Goal: Use online tool/utility: Utilize a website feature to perform a specific function

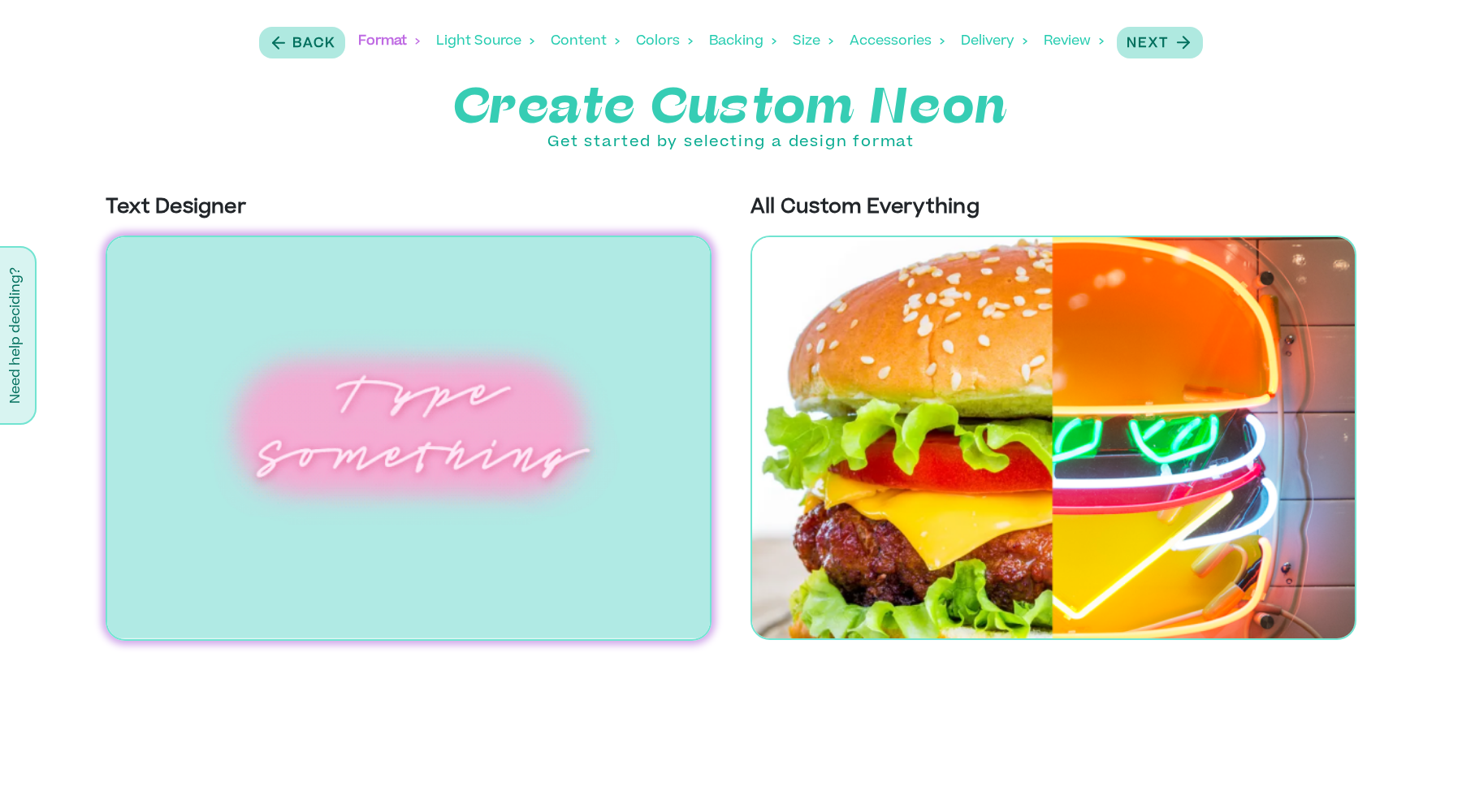
click at [365, 365] on img at bounding box center [409, 438] width 606 height 405
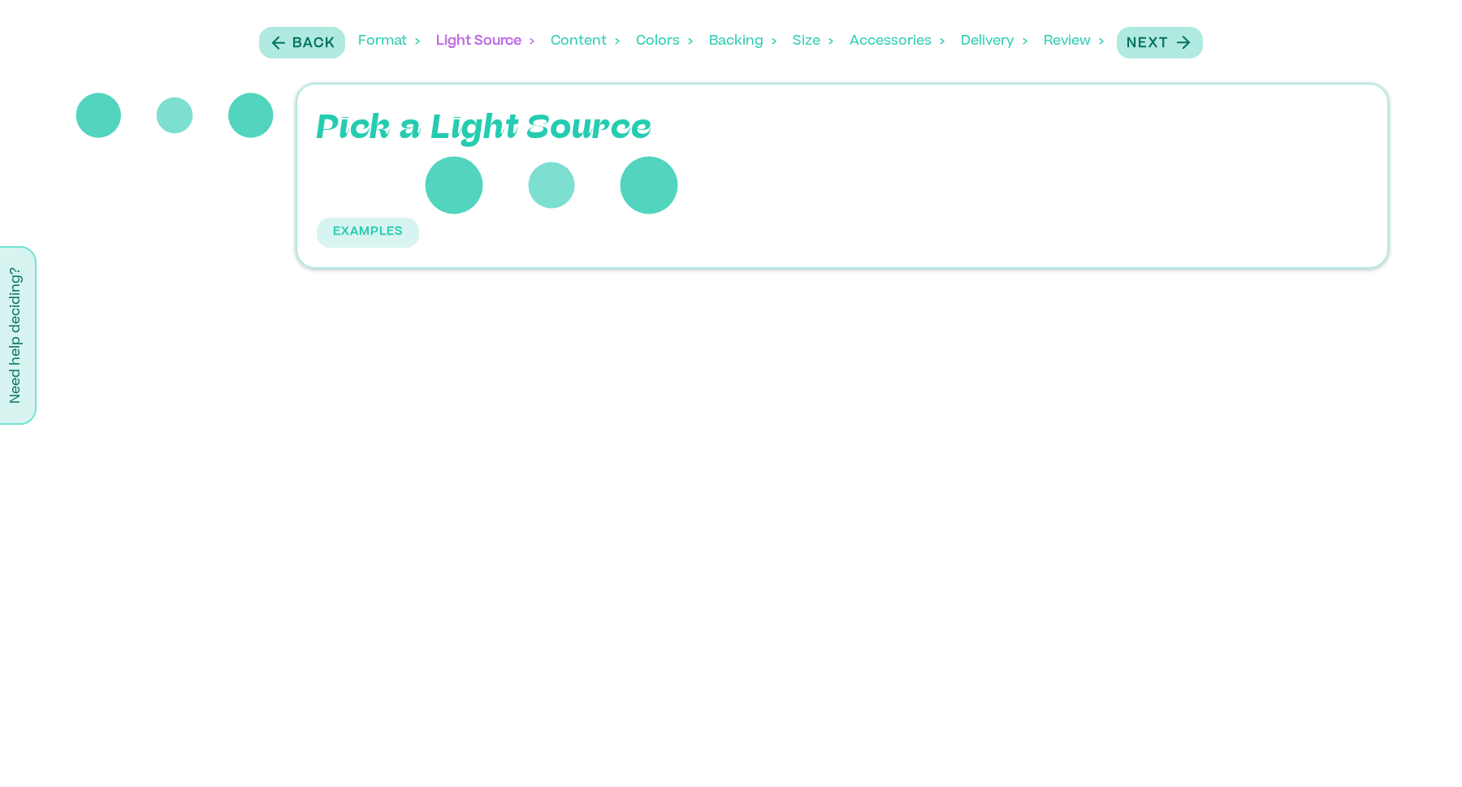
click at [408, 117] on p "Pick a Light Source" at bounding box center [575, 128] width 516 height 49
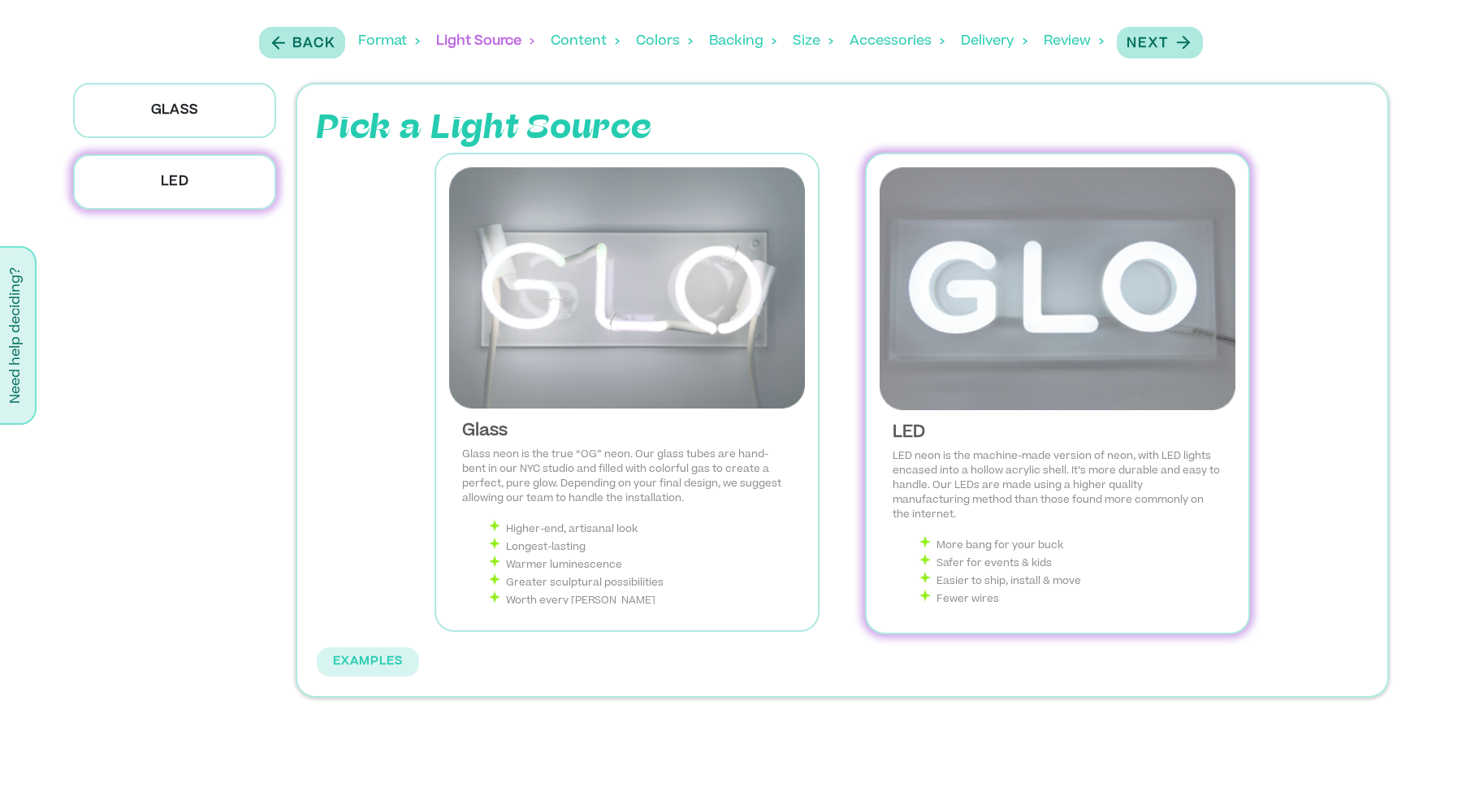
click at [1052, 387] on img at bounding box center [1057, 288] width 356 height 243
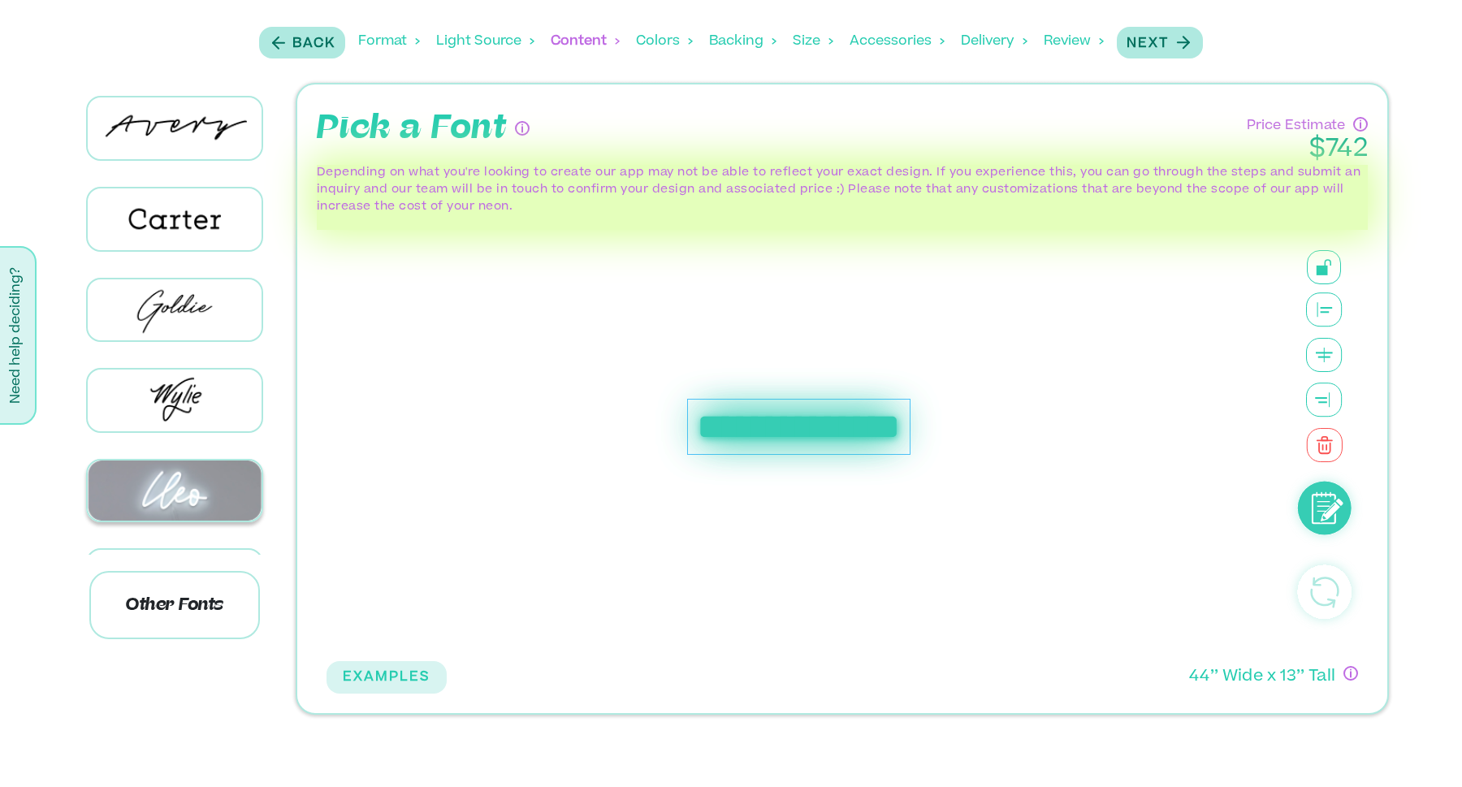
click at [171, 463] on img at bounding box center [175, 490] width 174 height 61
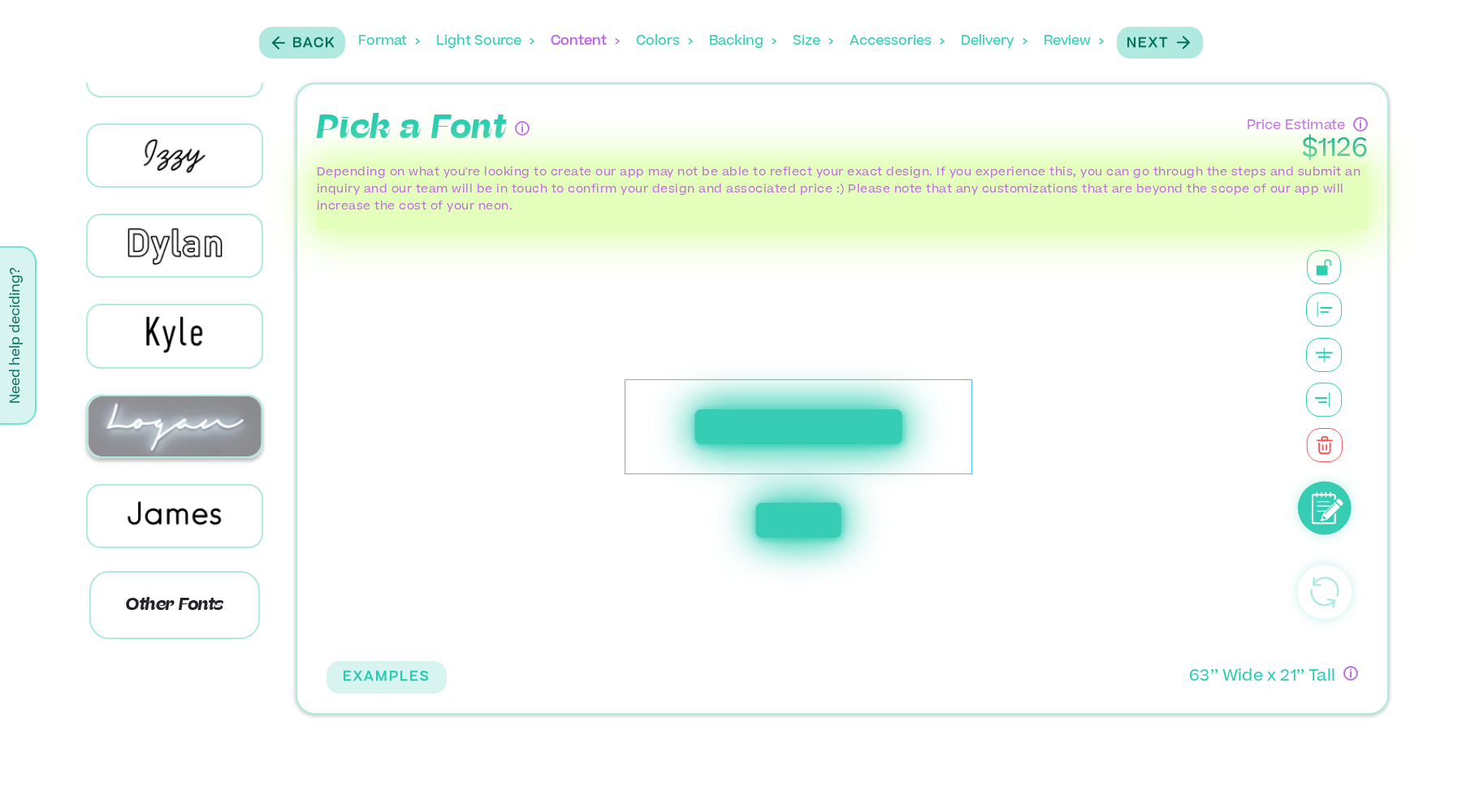
click at [178, 433] on img at bounding box center [175, 426] width 174 height 61
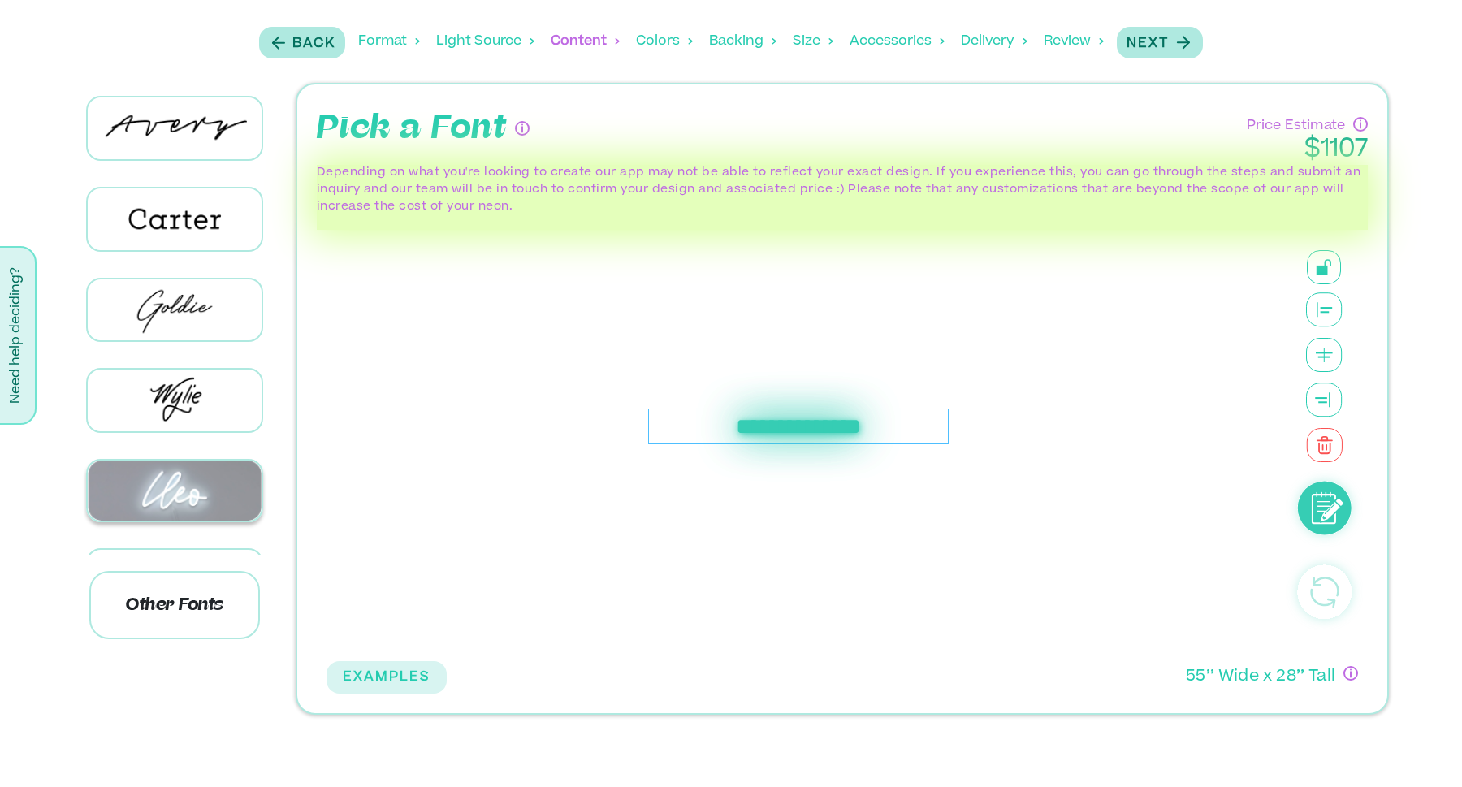
click at [197, 468] on img at bounding box center [175, 490] width 174 height 61
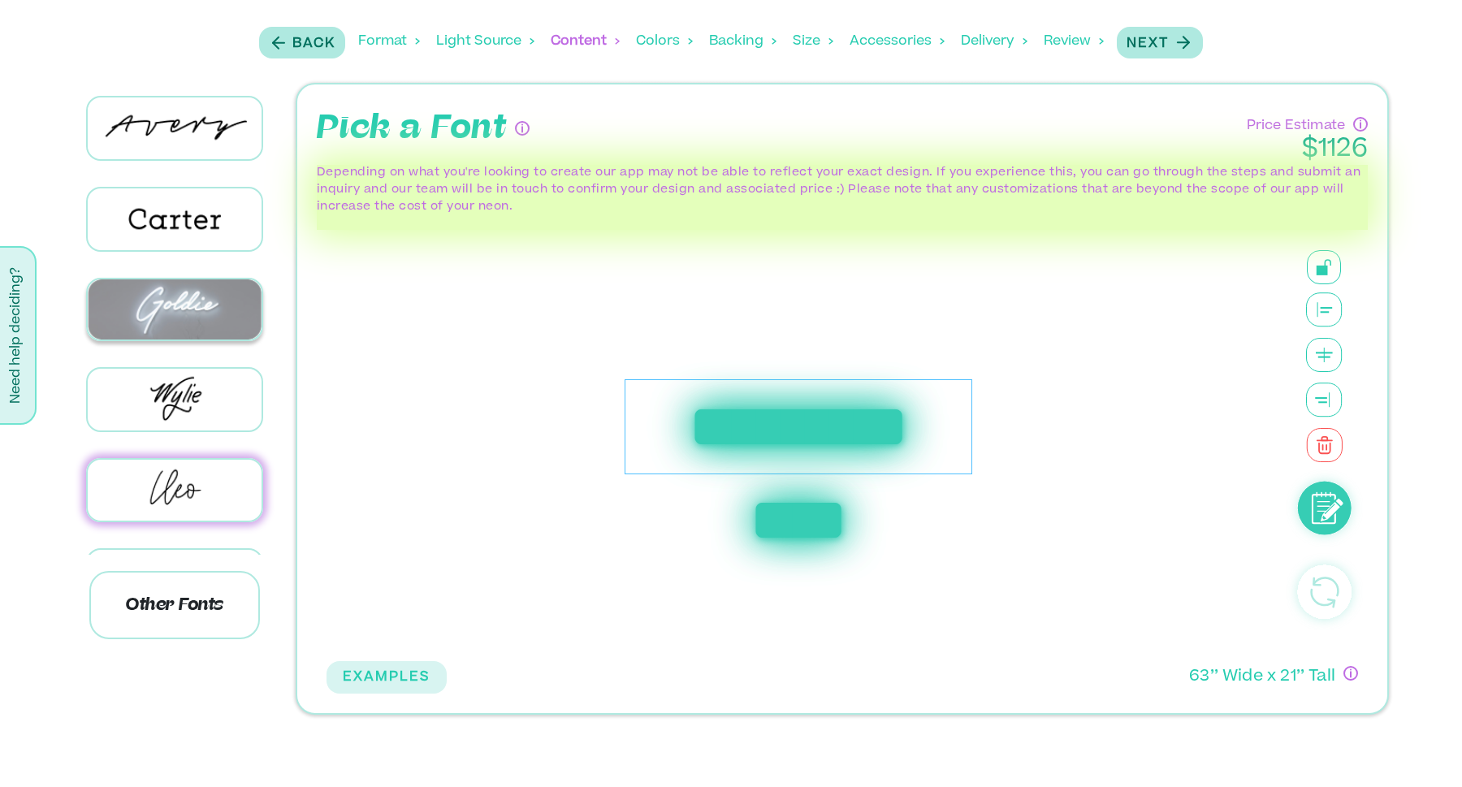
click at [139, 292] on img at bounding box center [175, 309] width 174 height 61
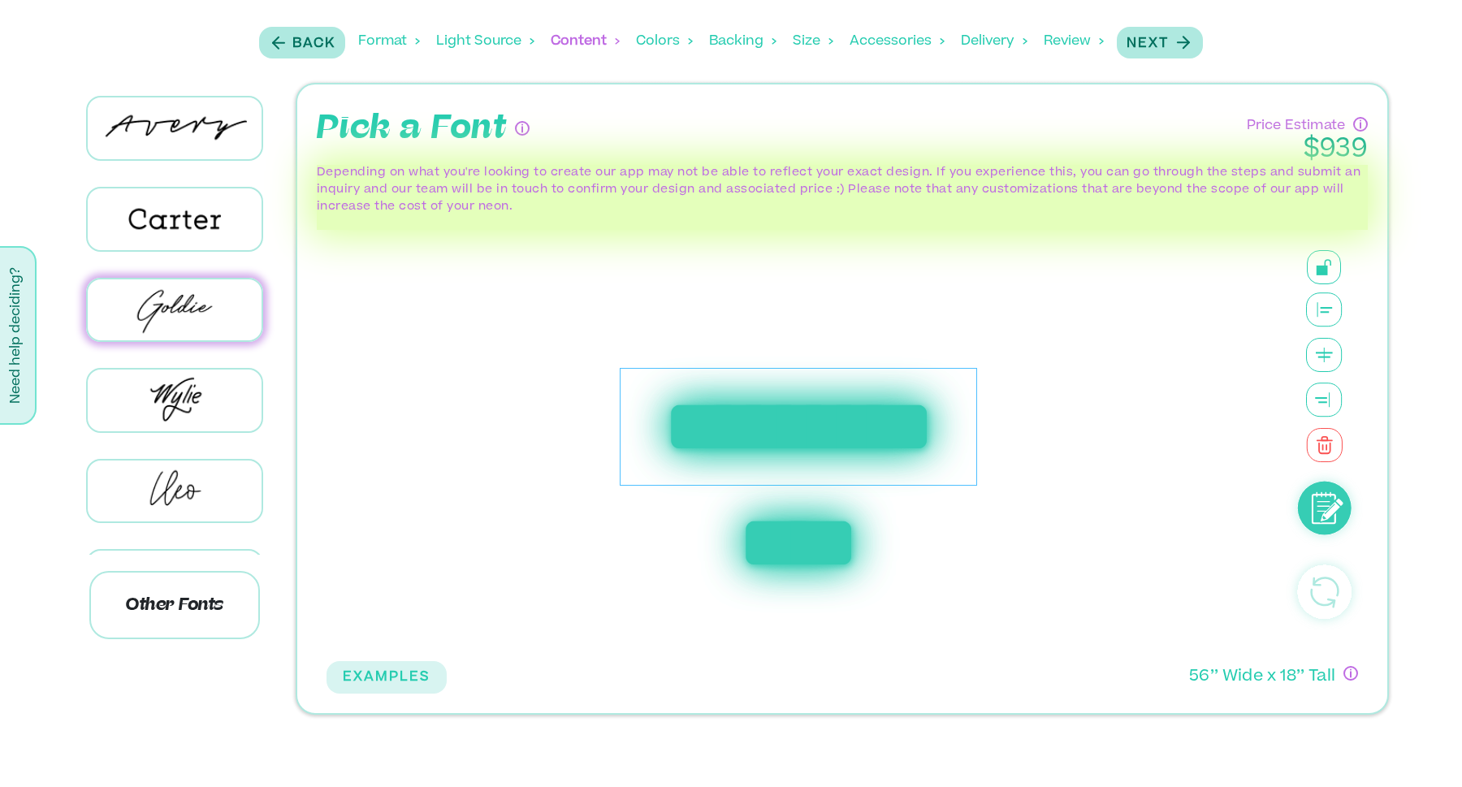
click at [762, 440] on div "**********" at bounding box center [798, 427] width 357 height 118
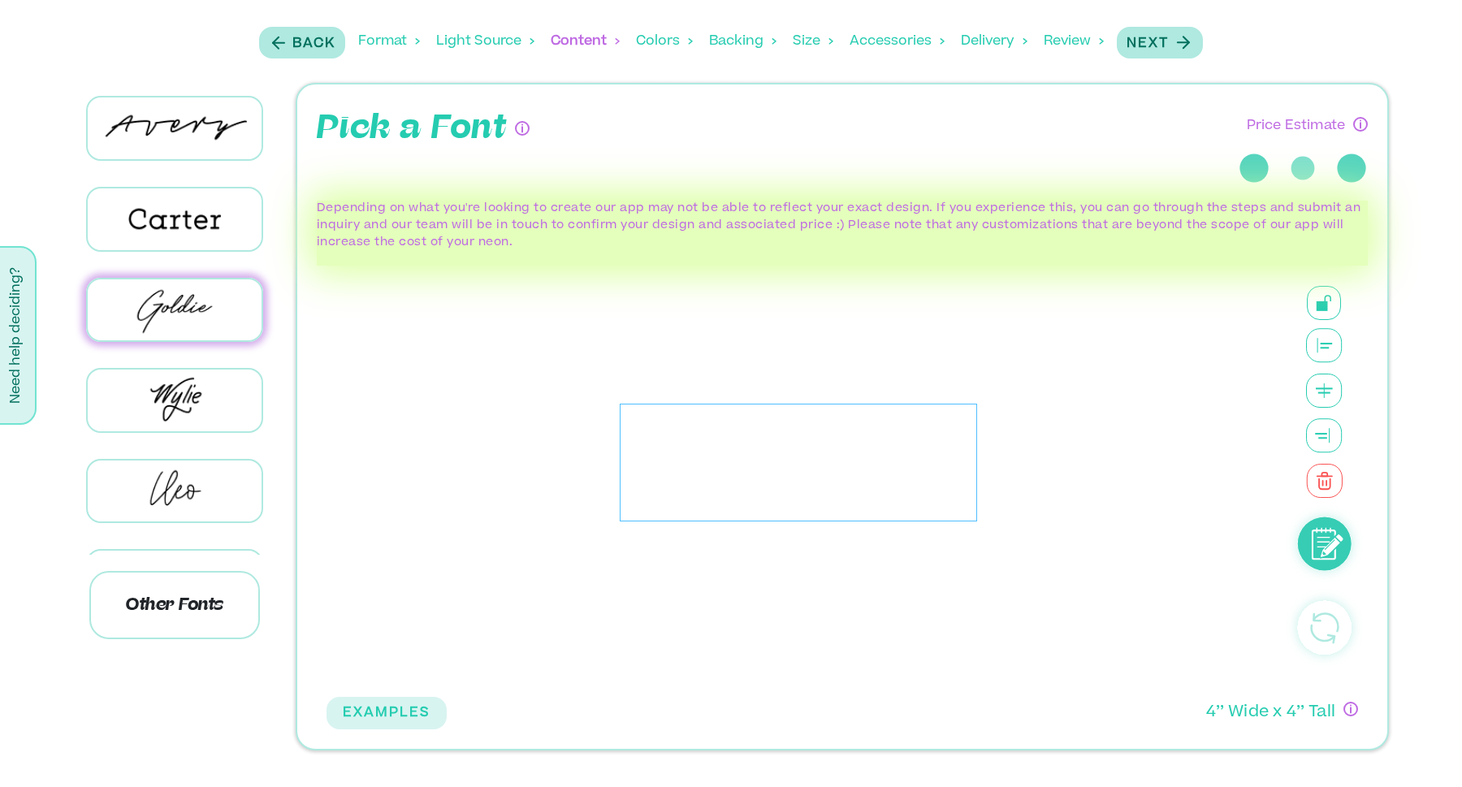
click at [762, 440] on div at bounding box center [798, 463] width 944 height 394
click at [825, 428] on div at bounding box center [798, 463] width 944 height 394
click at [802, 451] on div at bounding box center [798, 463] width 41 height 118
